Goal: Obtain resource: Download file/media

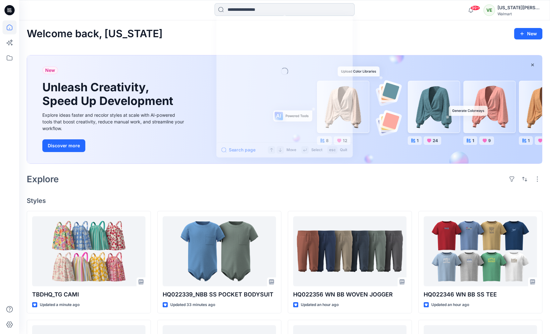
click at [290, 7] on input at bounding box center [285, 9] width 140 height 13
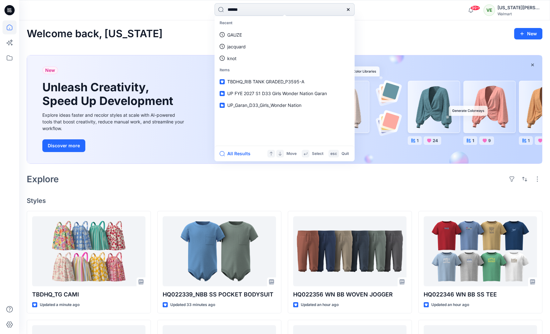
type input "*******"
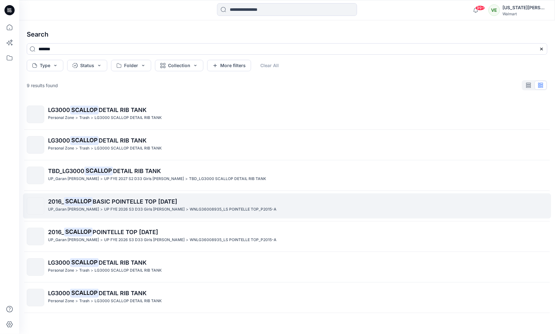
click at [112, 200] on span "BASIC POINTELLE TOP [DATE]" at bounding box center [135, 201] width 85 height 7
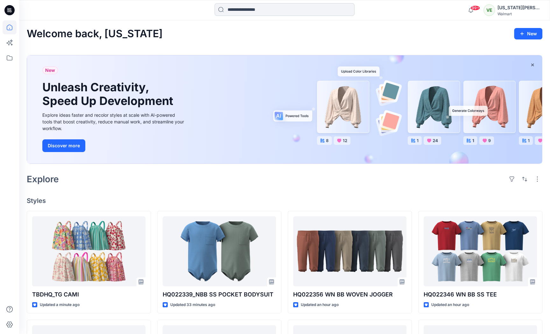
click at [243, 4] on input at bounding box center [285, 9] width 140 height 13
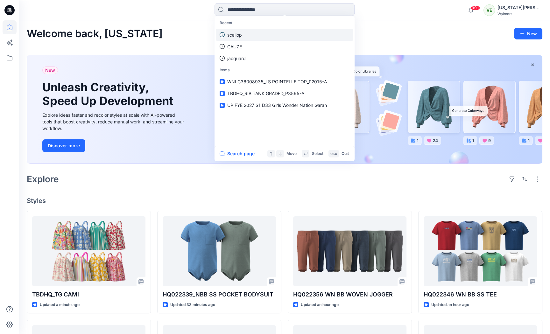
click at [247, 33] on link "scallop" at bounding box center [285, 35] width 138 height 12
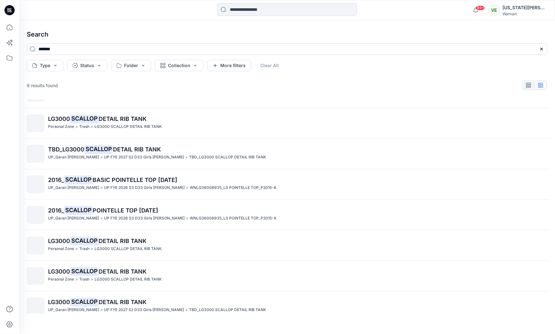
scroll to position [59, 0]
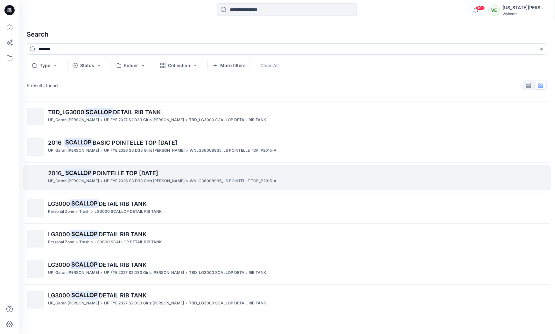
click at [77, 178] on p "UP_Garan [PERSON_NAME]" at bounding box center [73, 181] width 51 height 7
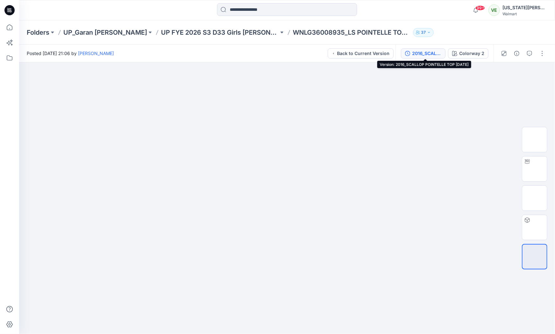
click at [427, 52] on div "2016_SCALLOP POINTELLE TOP [DATE]" at bounding box center [426, 53] width 29 height 7
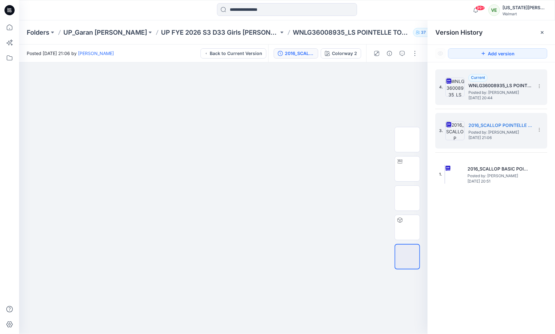
click at [477, 92] on span "Posted by: [PERSON_NAME]" at bounding box center [501, 92] width 64 height 6
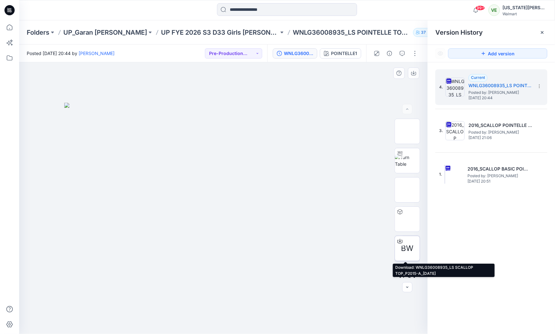
click at [399, 241] on icon at bounding box center [400, 240] width 3 height 3
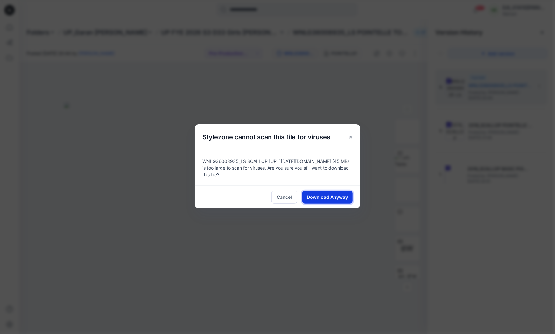
click at [333, 193] on button "Download Anyway" at bounding box center [327, 197] width 50 height 13
